Goal: Browse casually

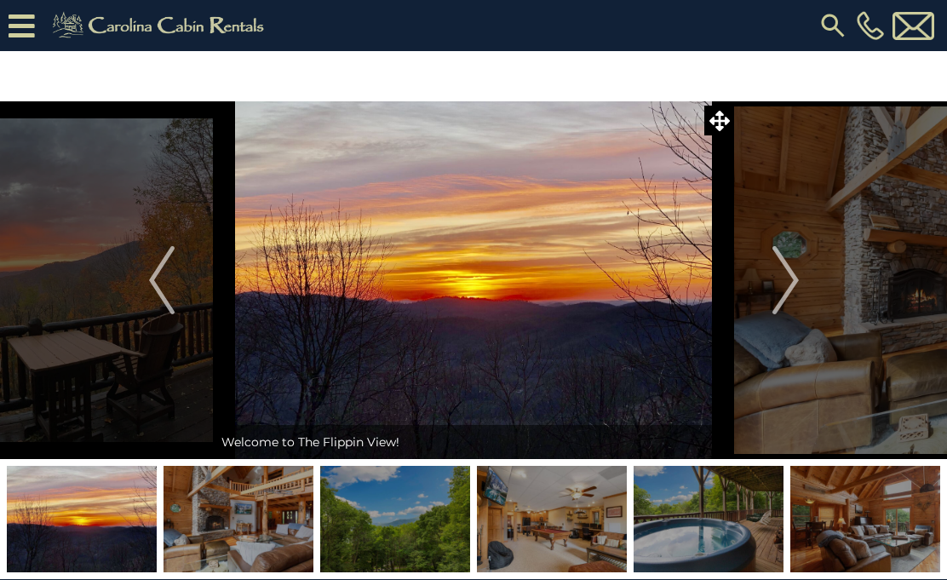
scroll to position [1, 0]
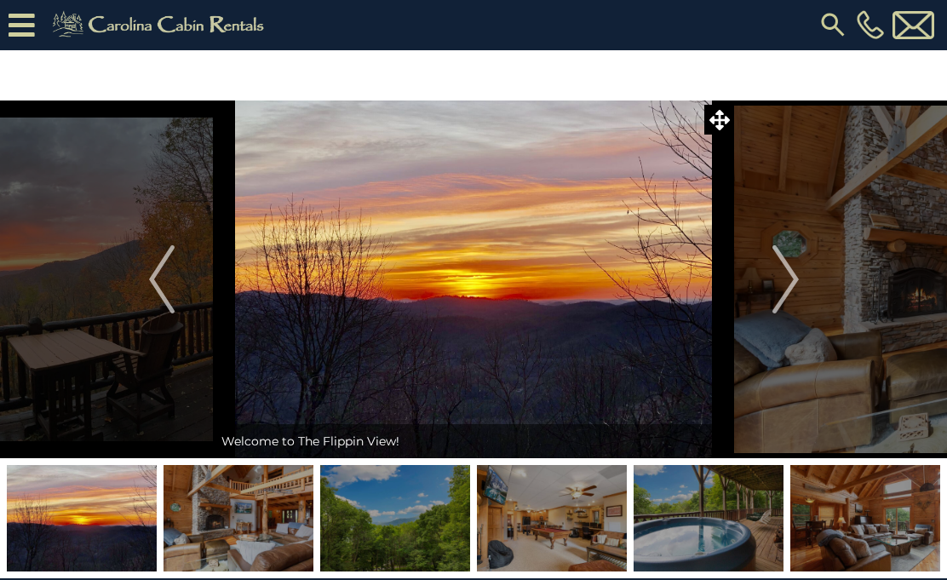
click at [795, 283] on img "Next" at bounding box center [785, 279] width 26 height 68
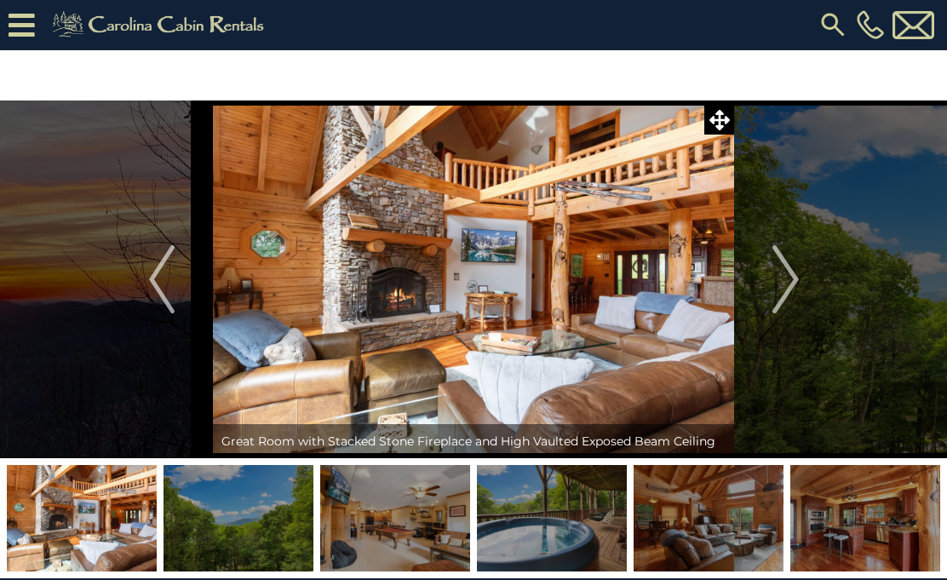
click at [806, 273] on button "Next" at bounding box center [785, 279] width 103 height 358
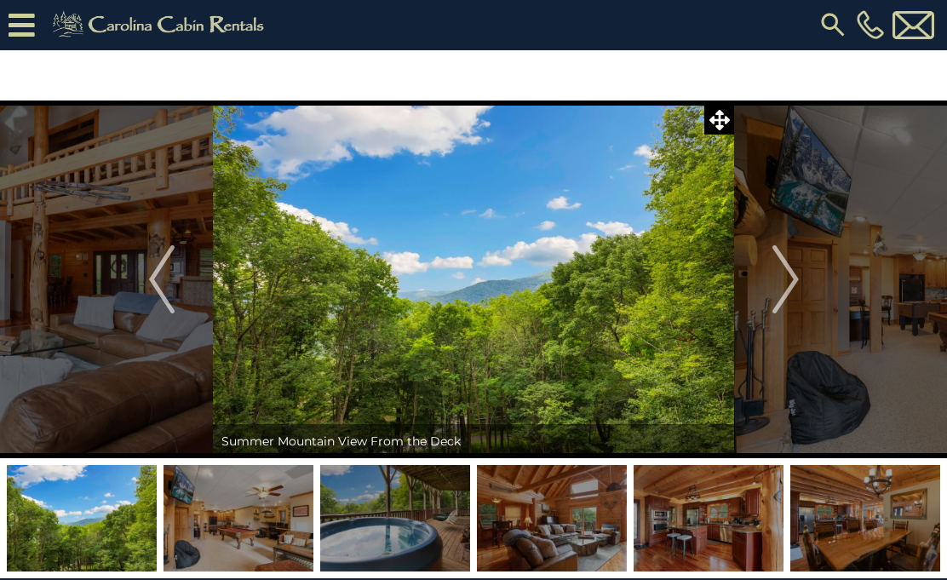
click at [789, 285] on img "Next" at bounding box center [785, 279] width 26 height 68
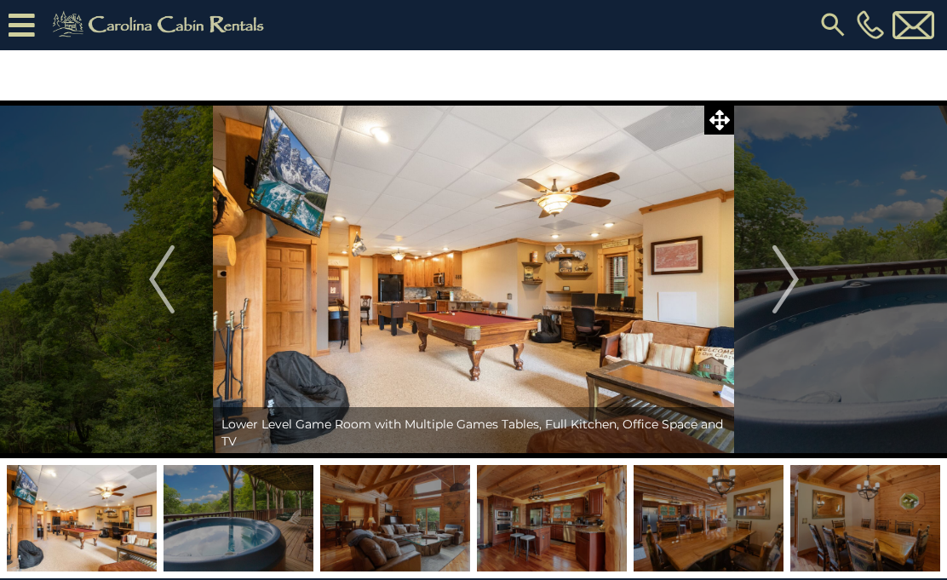
click at [807, 284] on button "Next" at bounding box center [785, 279] width 103 height 358
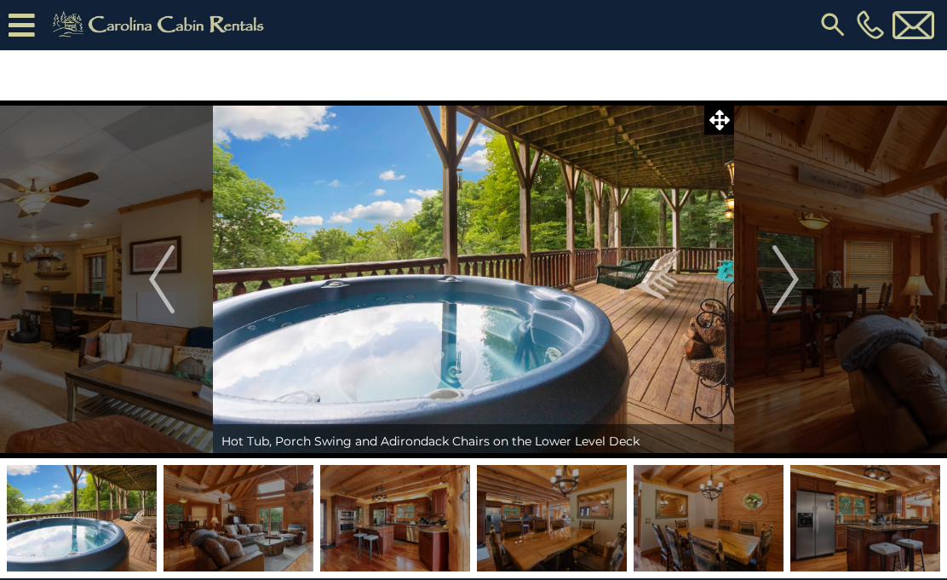
click at [793, 285] on img "Next" at bounding box center [785, 279] width 26 height 68
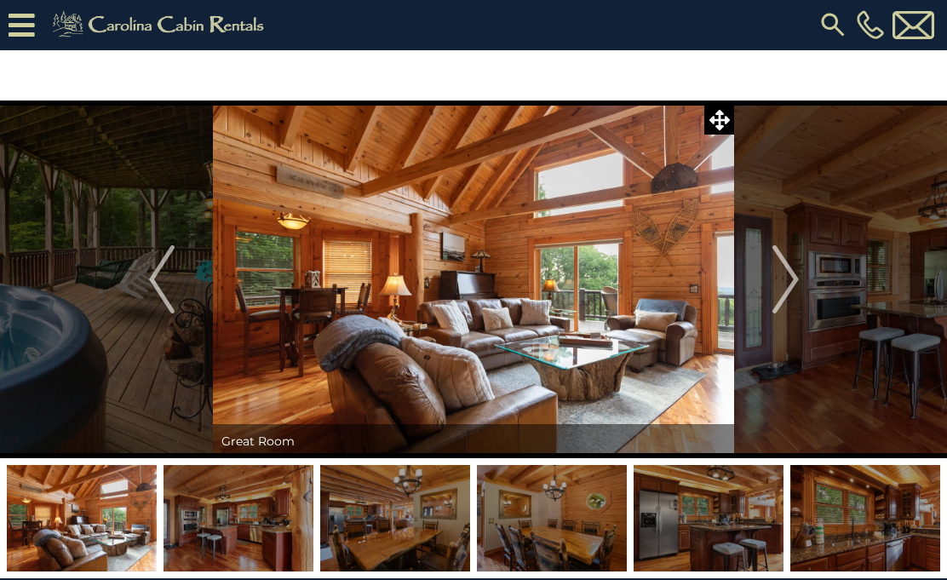
click at [811, 296] on button "Next" at bounding box center [785, 279] width 103 height 358
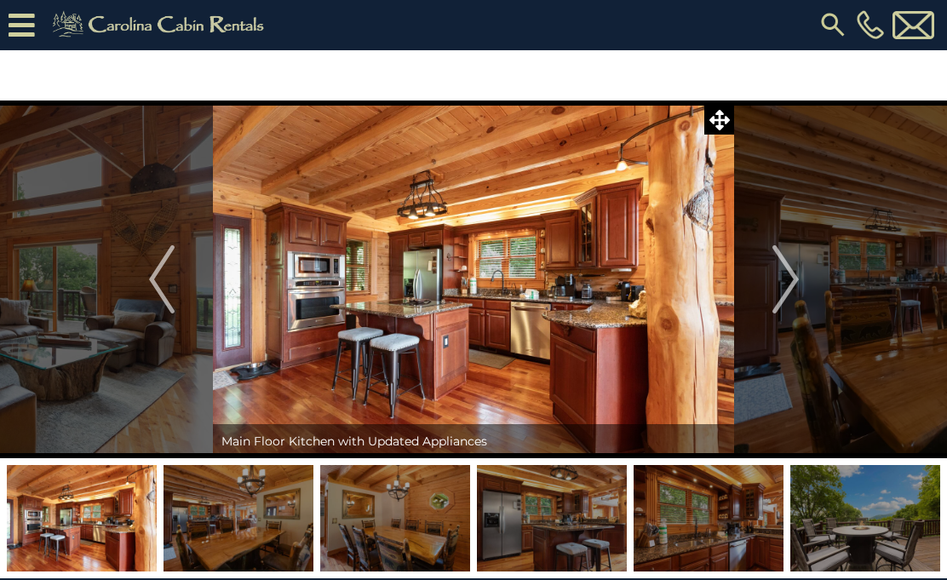
click at [795, 289] on img "Next" at bounding box center [785, 279] width 26 height 68
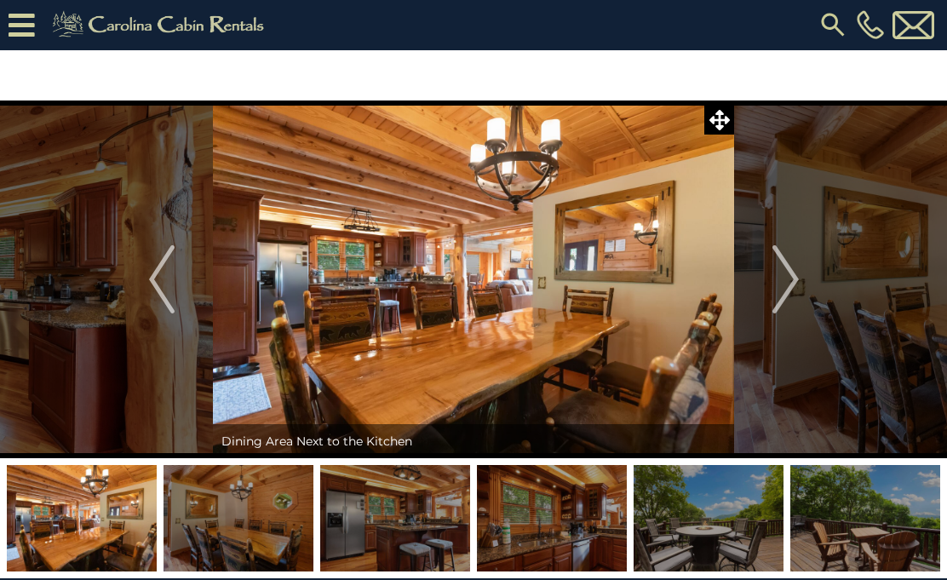
click at [790, 281] on img "Next" at bounding box center [785, 279] width 26 height 68
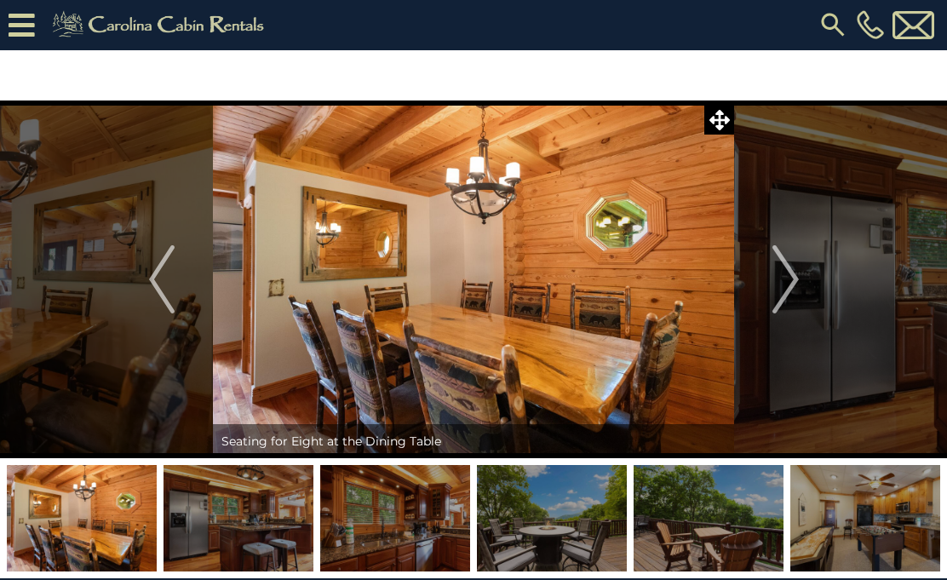
click at [813, 285] on button "Next" at bounding box center [785, 279] width 103 height 358
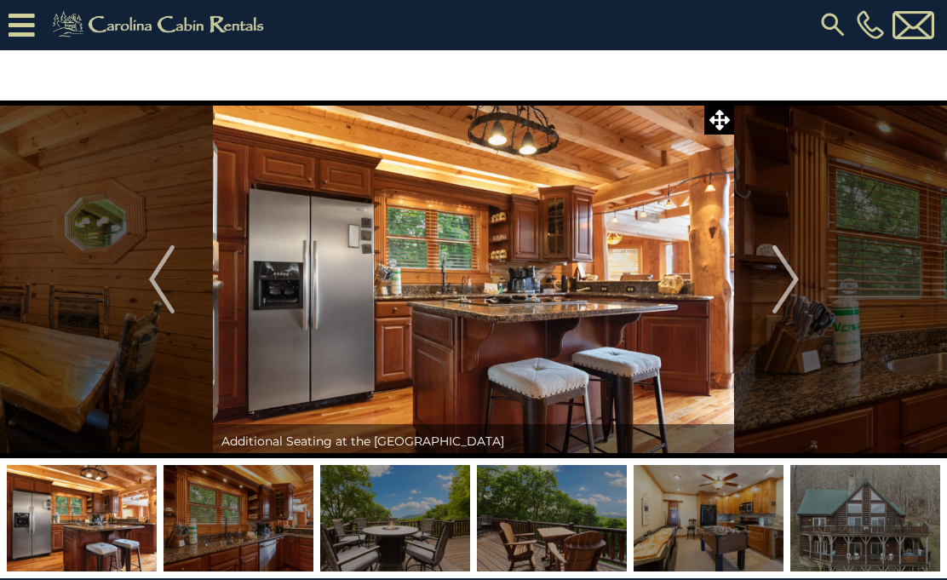
click at [811, 291] on button "Next" at bounding box center [785, 279] width 103 height 358
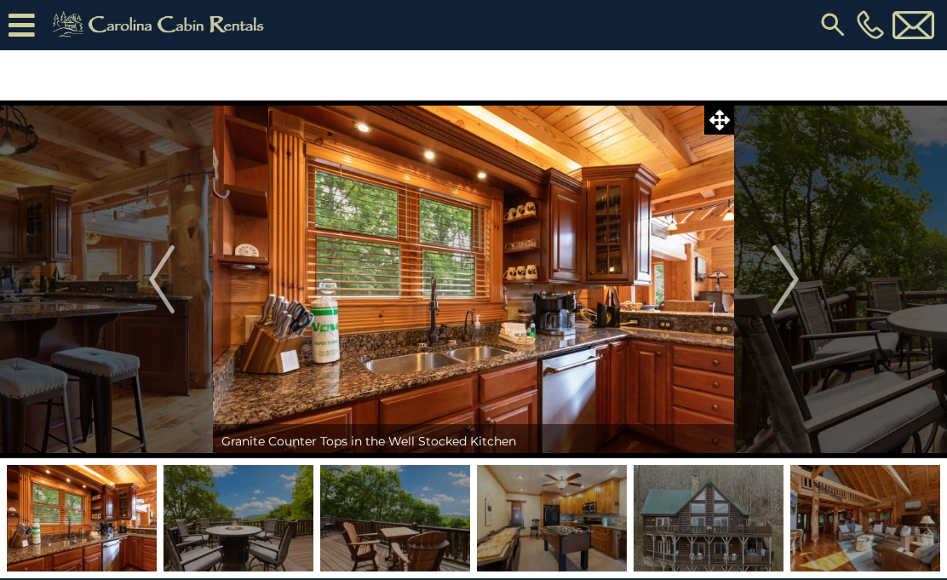
click at [780, 279] on img "Next" at bounding box center [785, 279] width 26 height 68
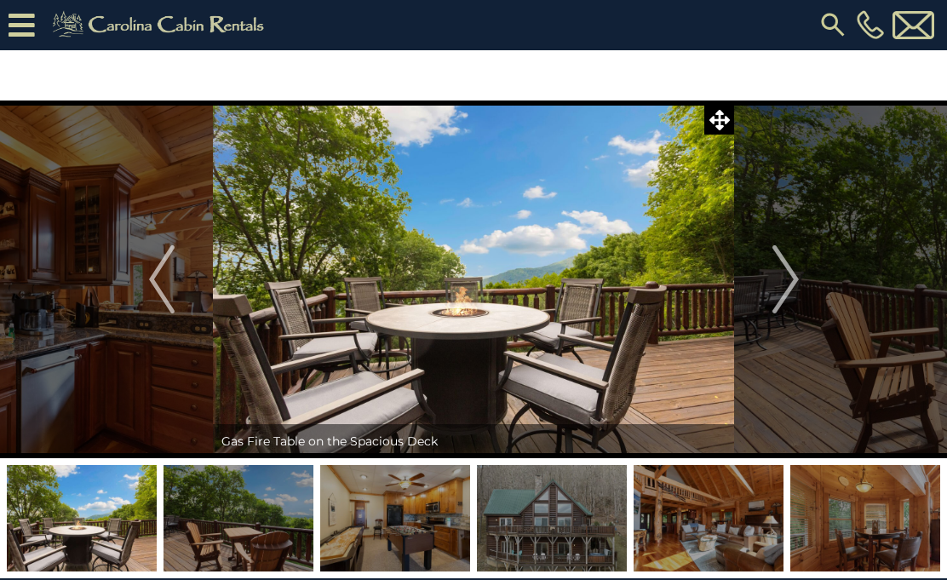
click at [796, 293] on img "Next" at bounding box center [785, 279] width 26 height 68
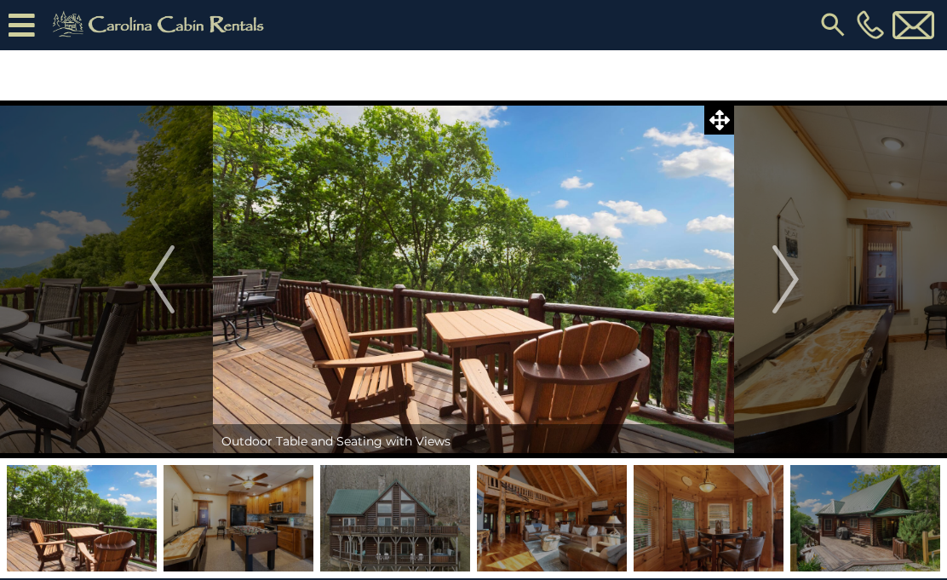
click at [812, 286] on button "Next" at bounding box center [785, 279] width 103 height 358
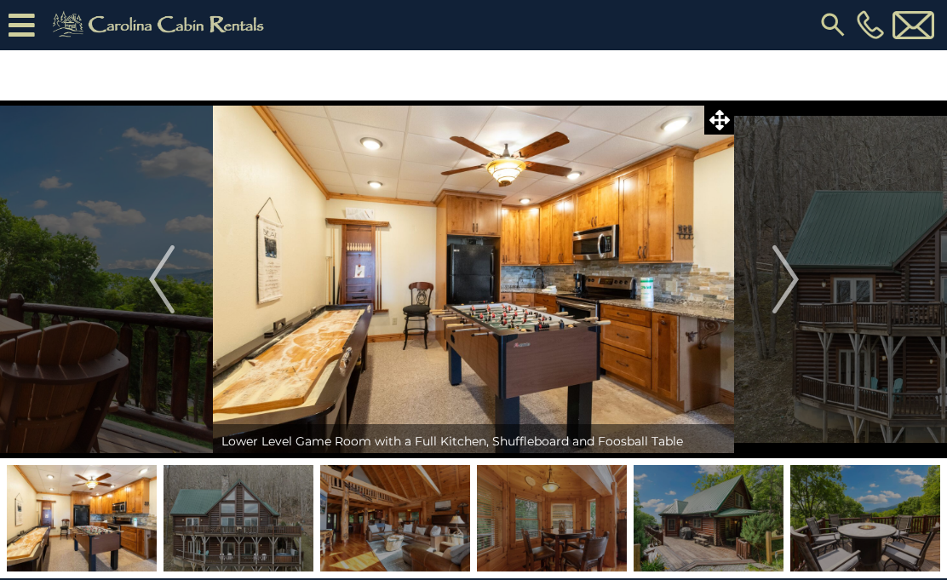
click at [817, 277] on button "Next" at bounding box center [785, 279] width 103 height 358
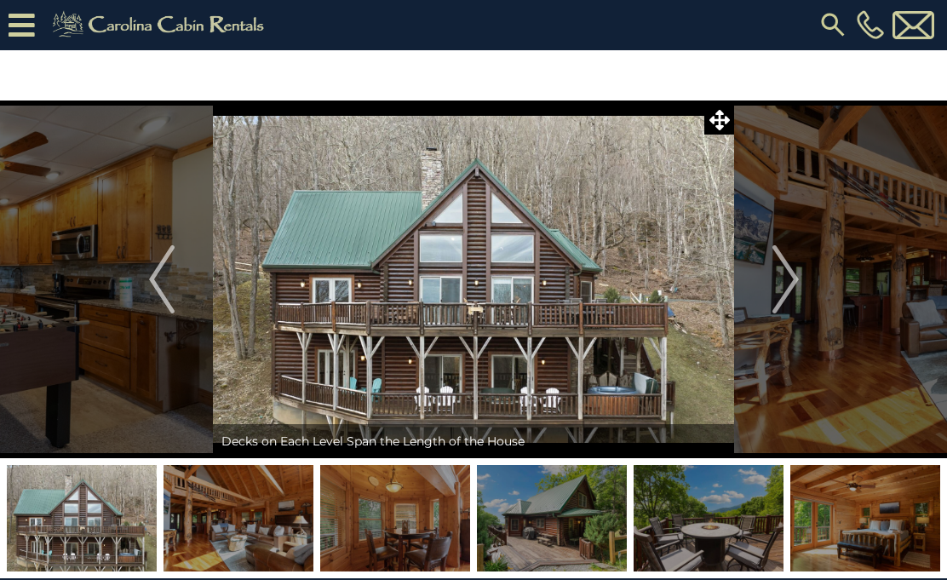
click at [818, 278] on button "Next" at bounding box center [785, 279] width 103 height 358
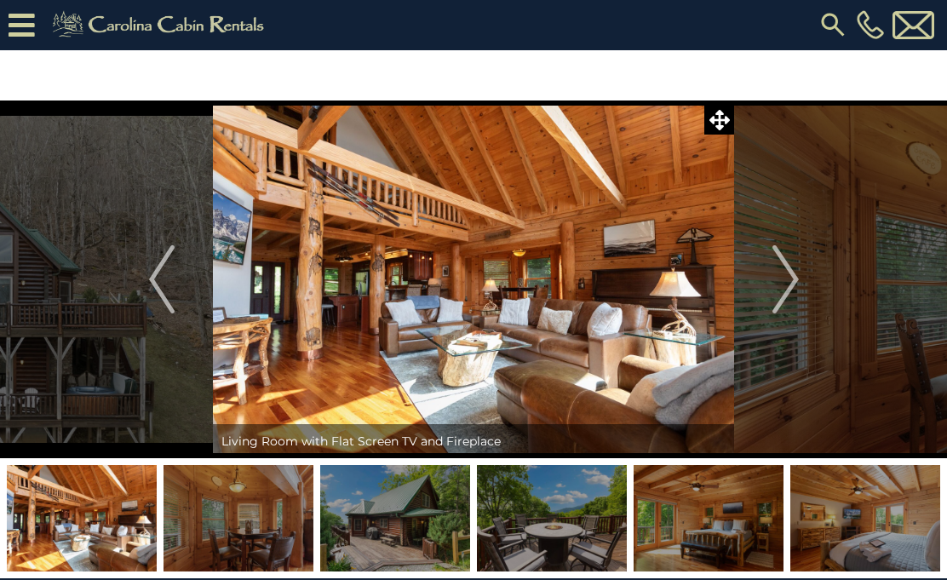
click at [806, 284] on button "Next" at bounding box center [785, 279] width 103 height 358
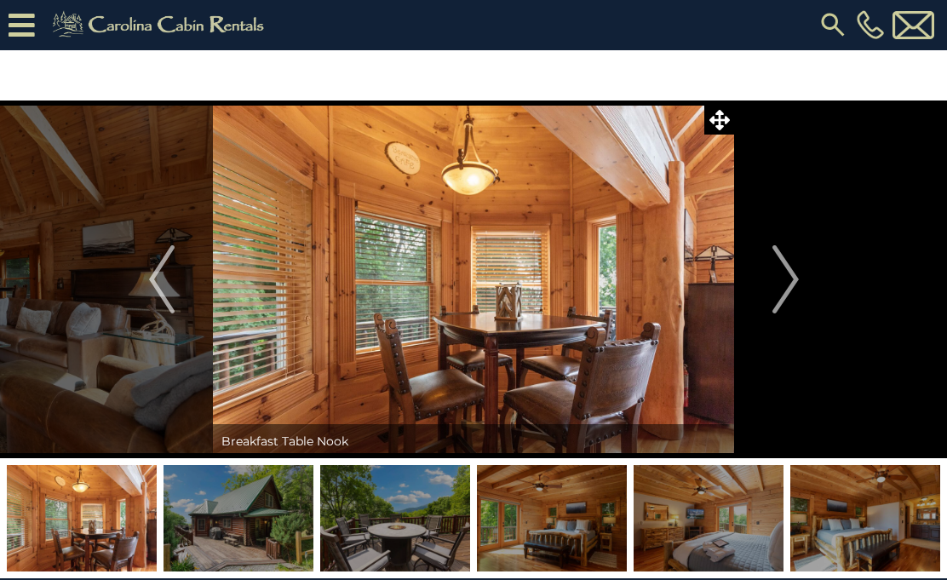
click at [806, 285] on button "Next" at bounding box center [785, 279] width 103 height 358
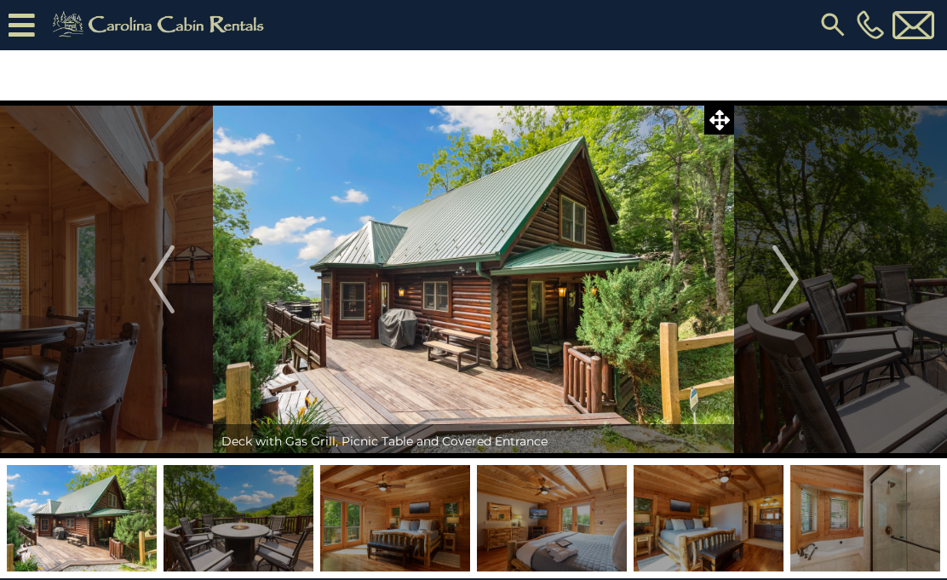
click at [812, 281] on button "Next" at bounding box center [785, 279] width 103 height 358
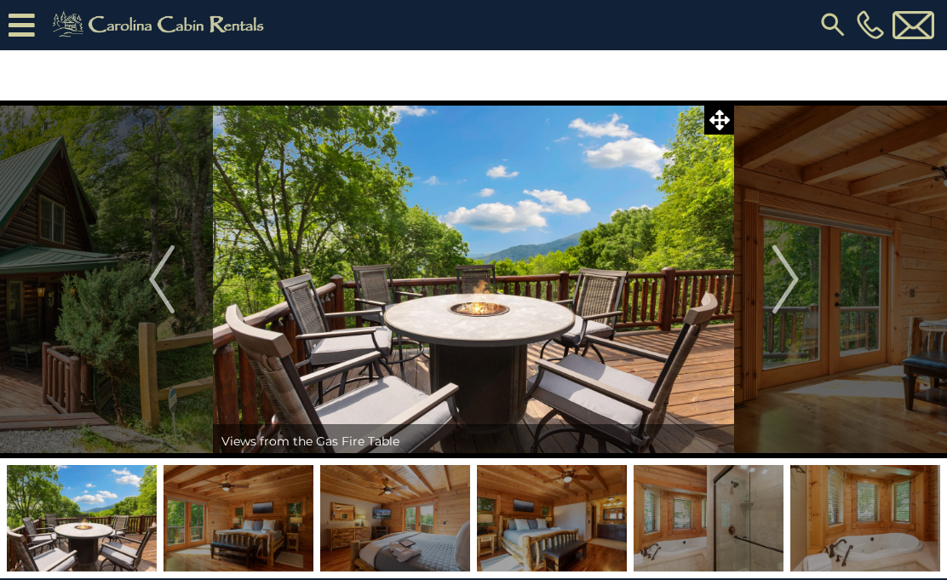
click at [807, 278] on button "Next" at bounding box center [785, 279] width 103 height 358
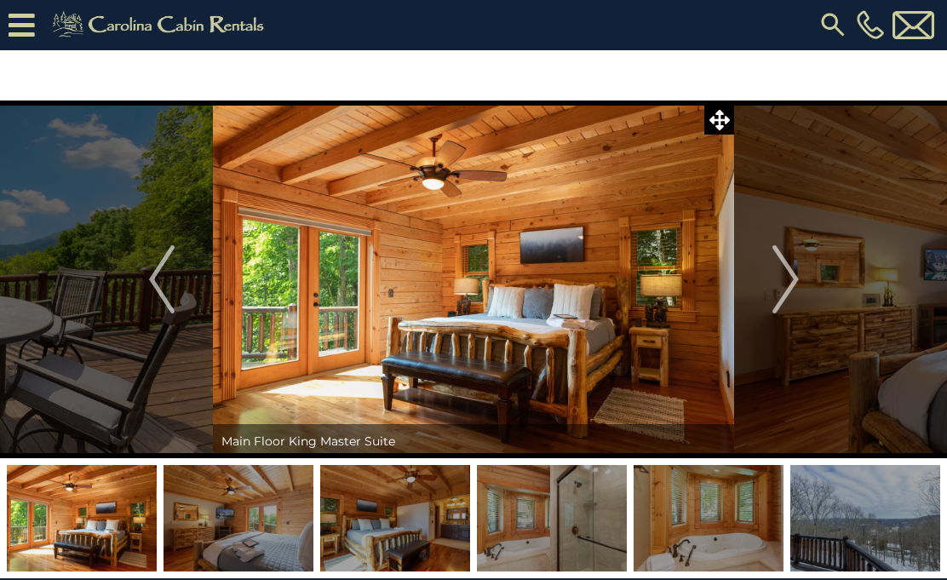
click at [798, 291] on img "Next" at bounding box center [785, 279] width 26 height 68
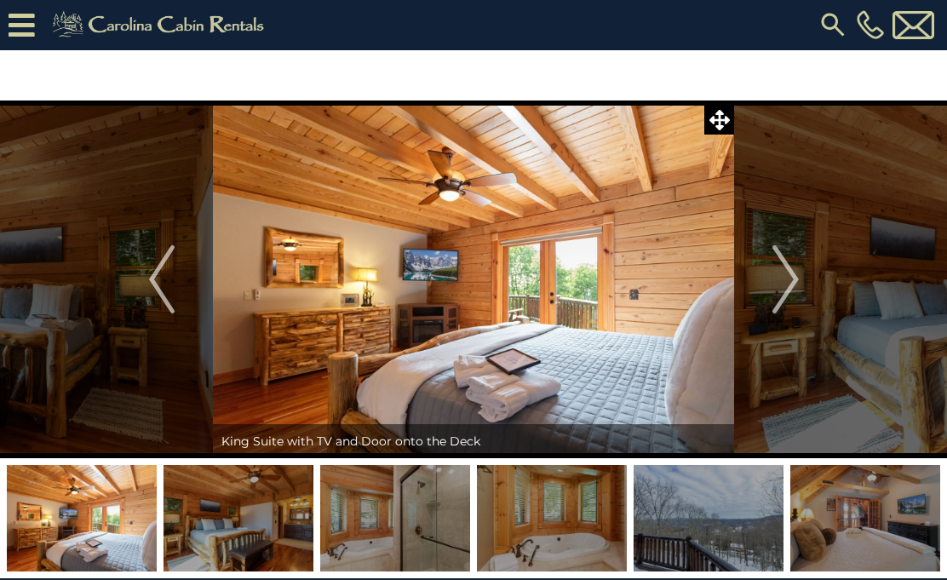
click at [816, 275] on button "Next" at bounding box center [785, 279] width 103 height 358
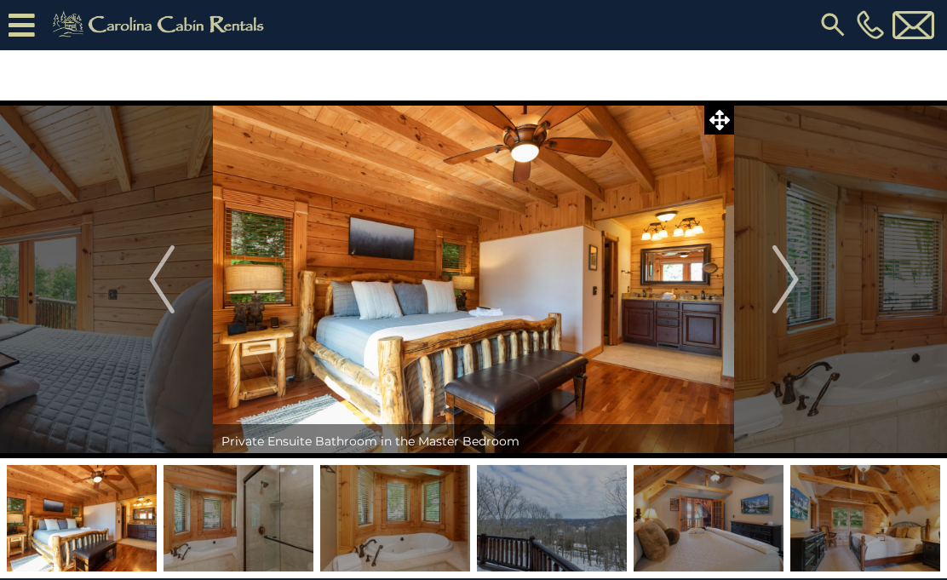
click at [807, 270] on button "Next" at bounding box center [785, 279] width 103 height 358
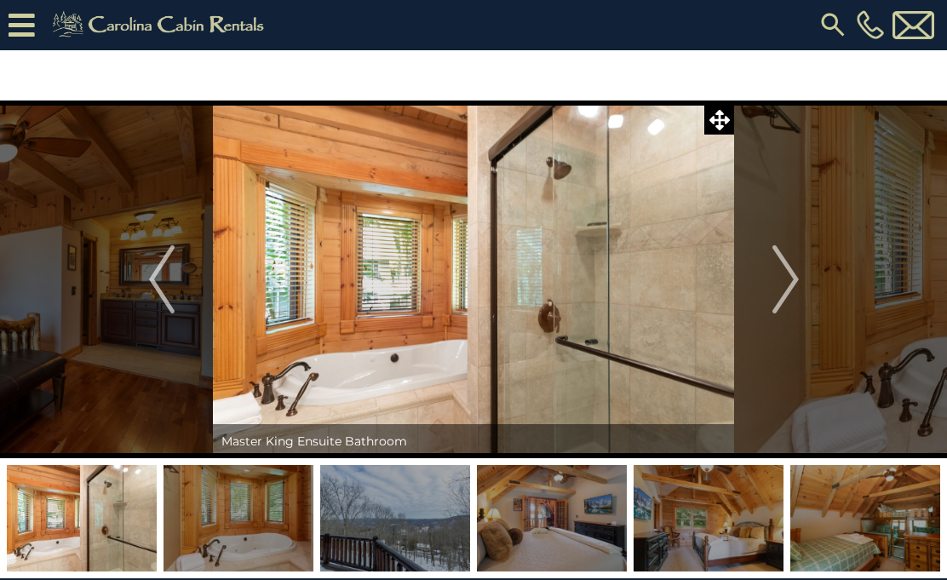
click at [803, 281] on button "Next" at bounding box center [785, 279] width 103 height 358
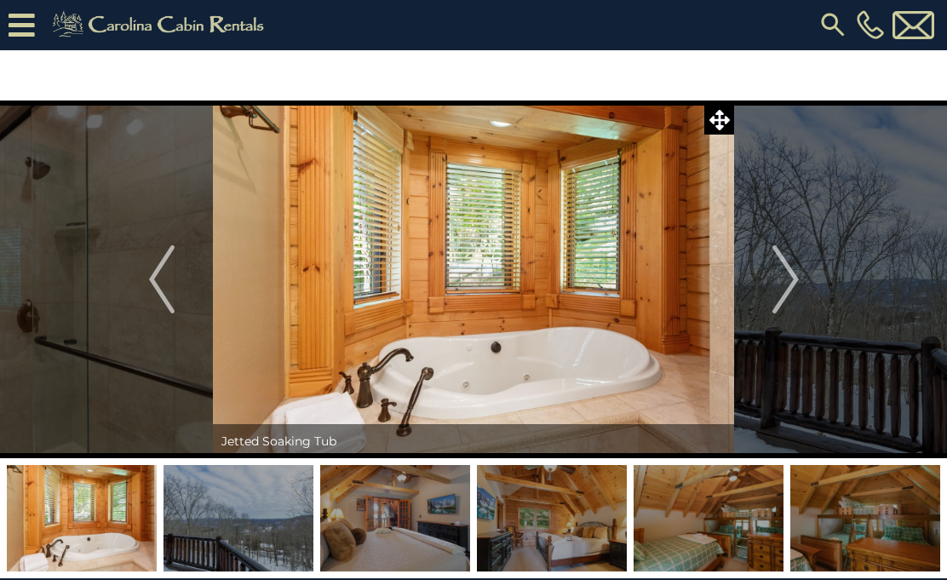
click at [811, 273] on button "Next" at bounding box center [785, 279] width 103 height 358
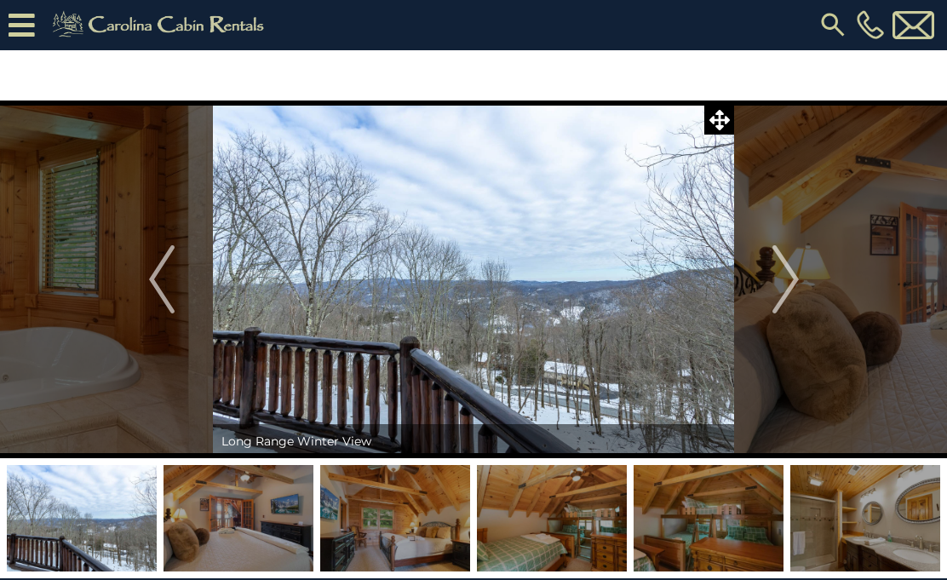
click at [140, 283] on button "Previous" at bounding box center [161, 279] width 103 height 358
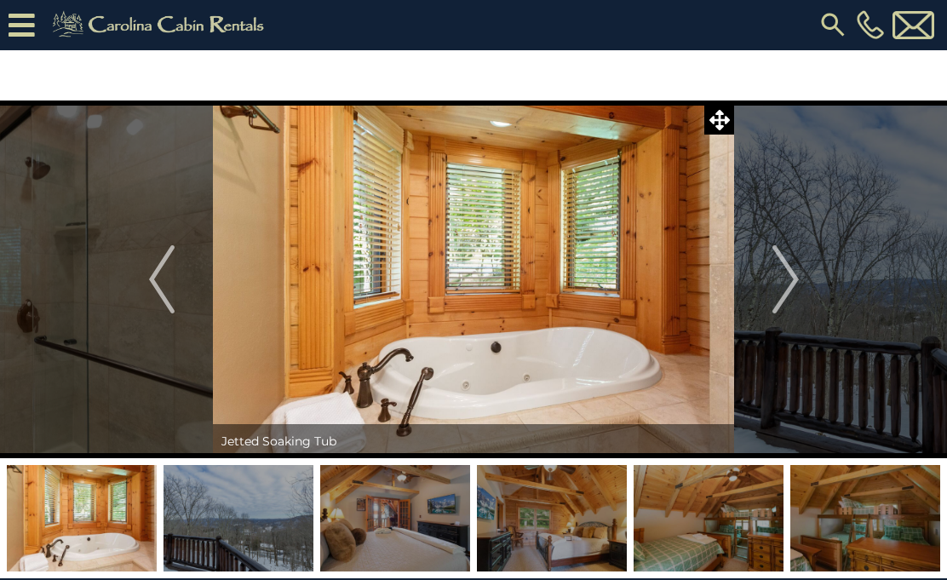
click at [157, 291] on img "Previous" at bounding box center [162, 279] width 26 height 68
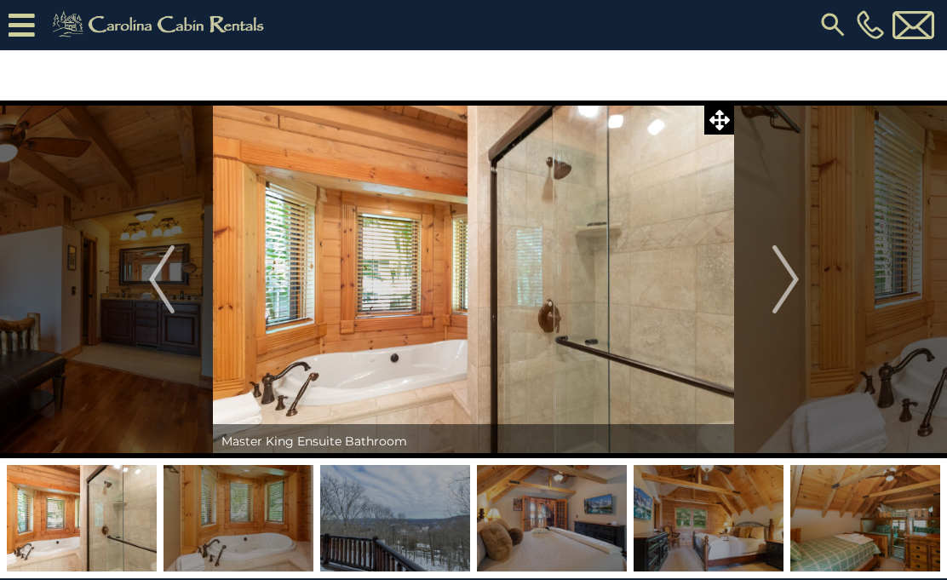
click at [793, 306] on img "Next" at bounding box center [785, 279] width 26 height 68
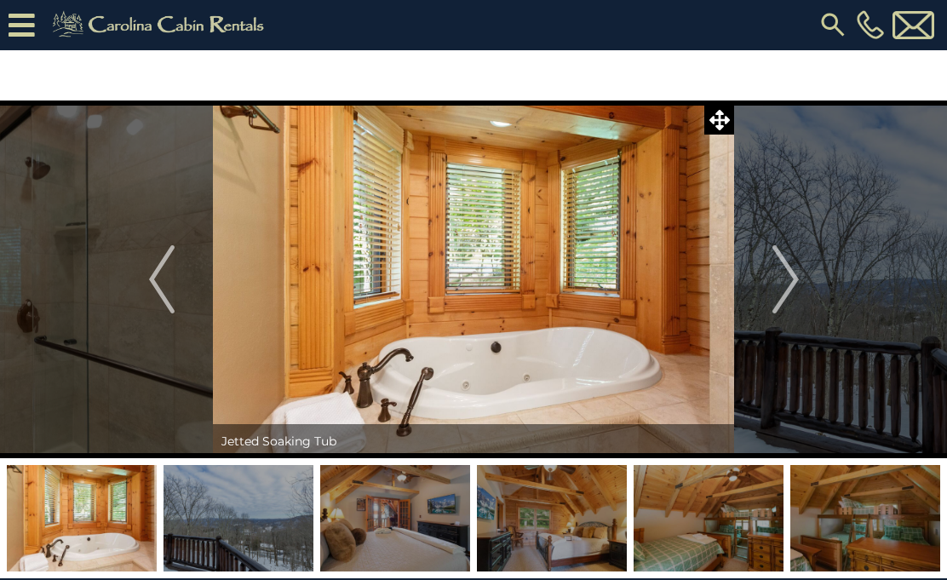
click at [153, 284] on img "Previous" at bounding box center [162, 279] width 26 height 68
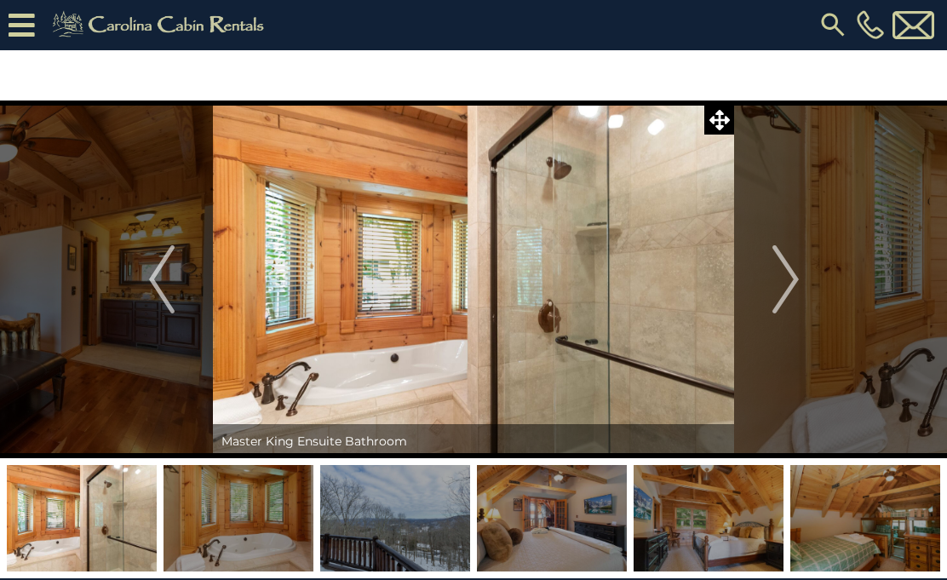
click at [796, 292] on img "Next" at bounding box center [785, 279] width 26 height 68
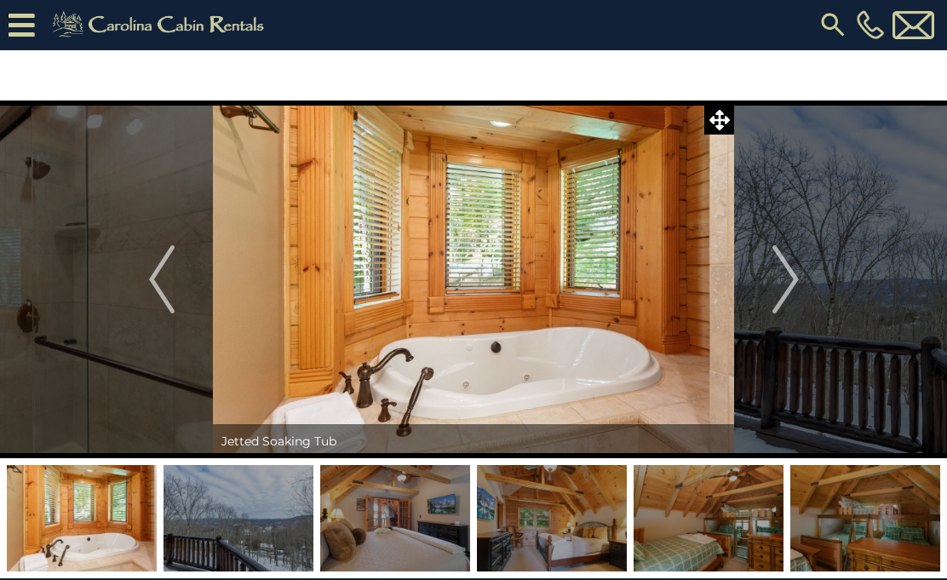
click at [806, 298] on button "Next" at bounding box center [785, 279] width 103 height 358
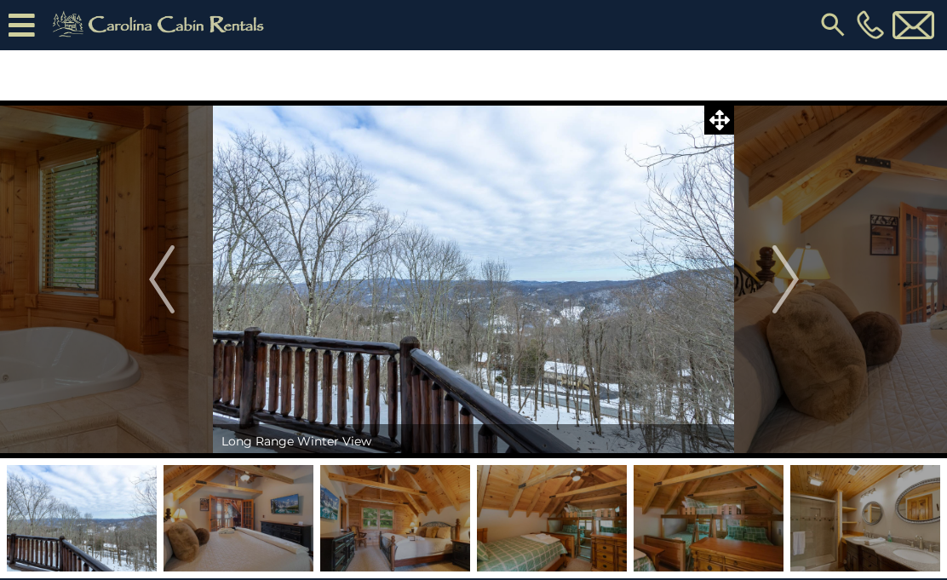
click at [812, 301] on button "Next" at bounding box center [785, 279] width 103 height 358
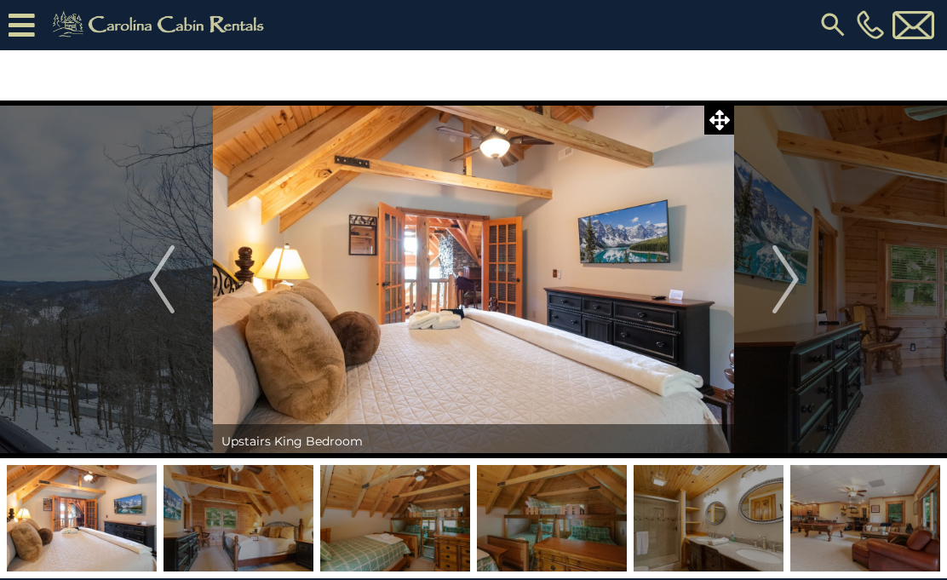
click at [805, 303] on button "Next" at bounding box center [785, 279] width 103 height 358
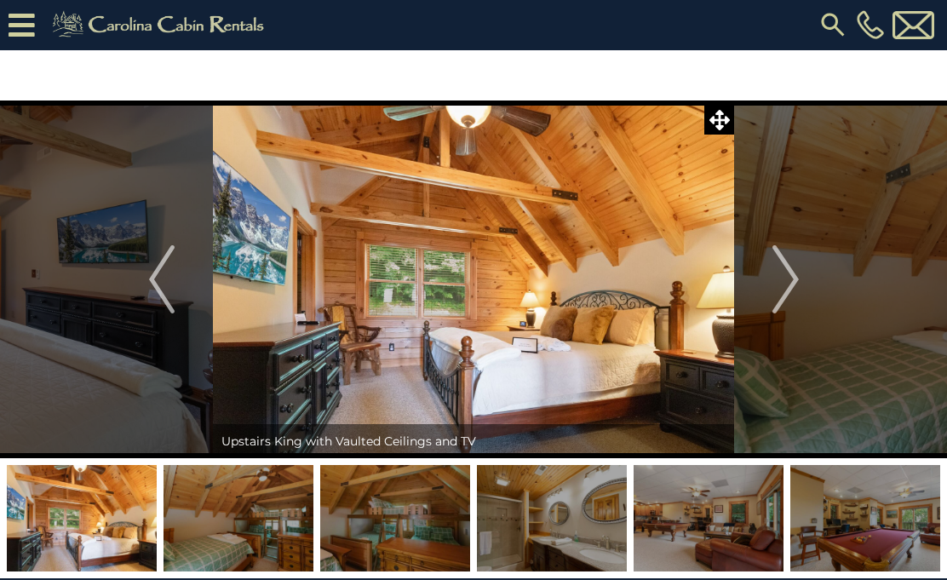
click at [812, 294] on button "Next" at bounding box center [785, 279] width 103 height 358
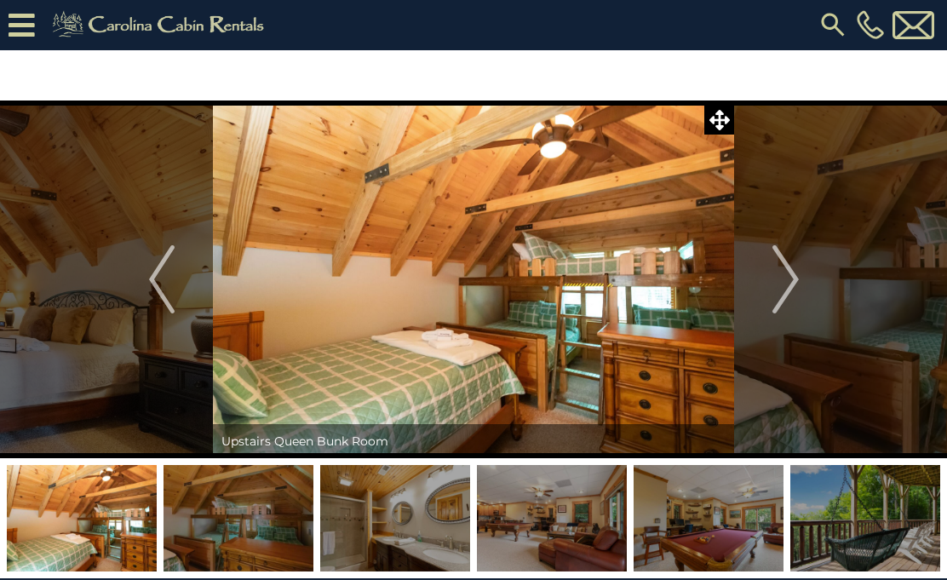
click at [809, 296] on button "Next" at bounding box center [785, 279] width 103 height 358
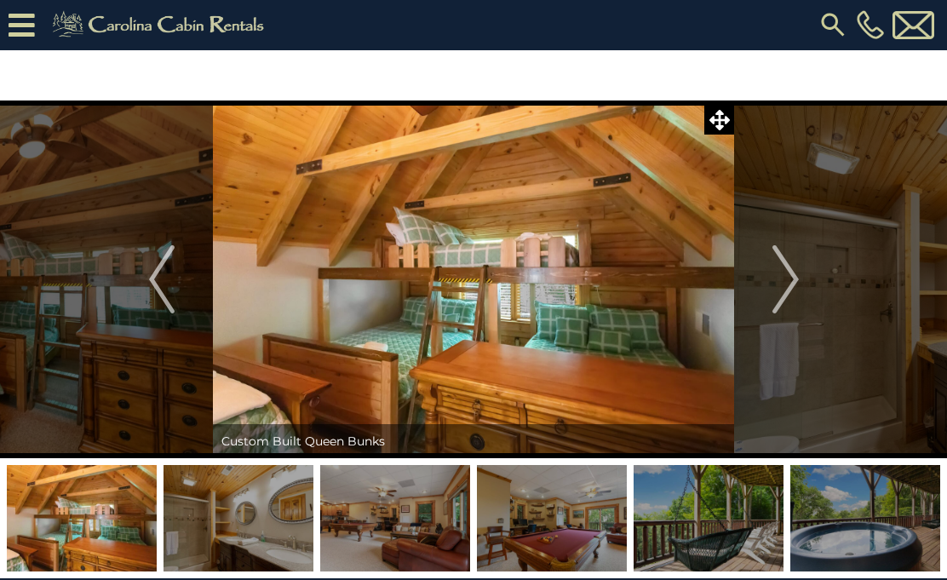
click at [796, 296] on img "Next" at bounding box center [785, 279] width 26 height 68
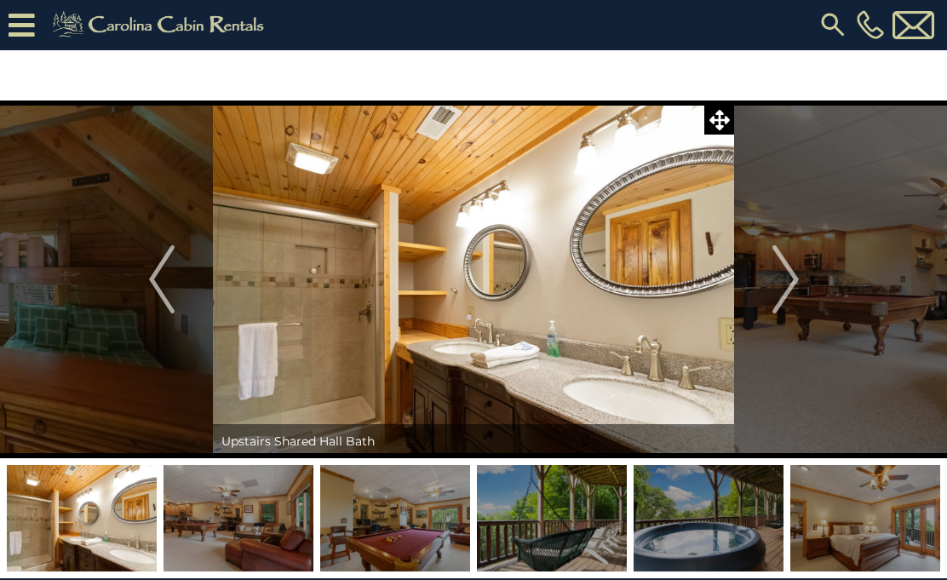
click at [811, 285] on button "Next" at bounding box center [785, 279] width 103 height 358
